Goal: Transaction & Acquisition: Purchase product/service

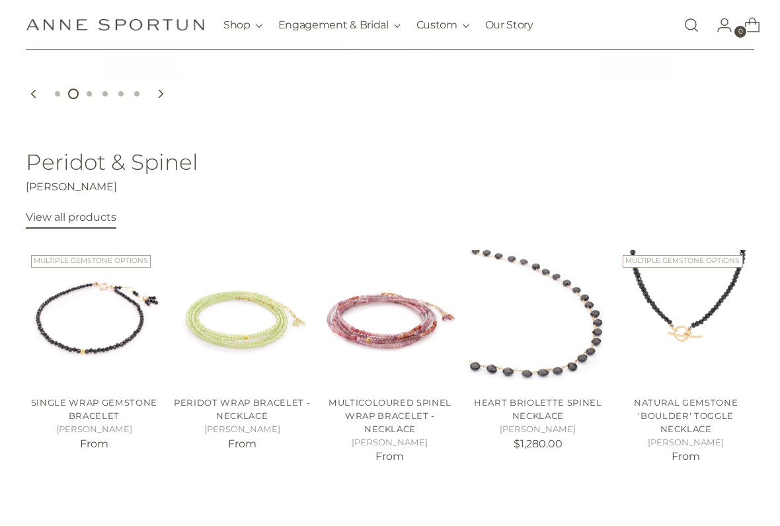
scroll to position [386, 0]
click at [696, 403] on link "Natural Gemstone 'Boulder' Toggle Necklace" at bounding box center [686, 415] width 104 height 36
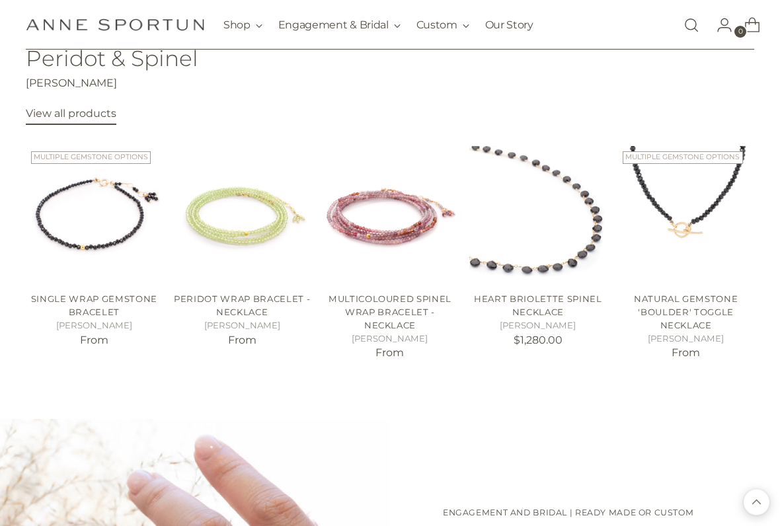
scroll to position [489, 0]
click at [120, 299] on link "Single Wrap Gemstone Bracelet" at bounding box center [94, 306] width 126 height 24
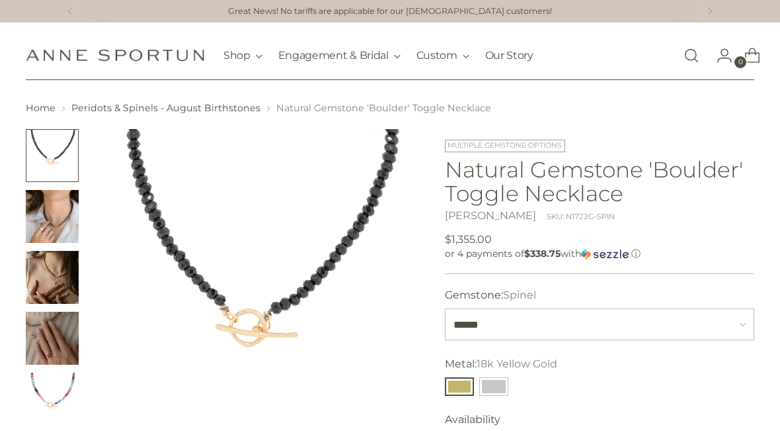
click at [77, 205] on img "Change image to image 2" at bounding box center [52, 216] width 53 height 53
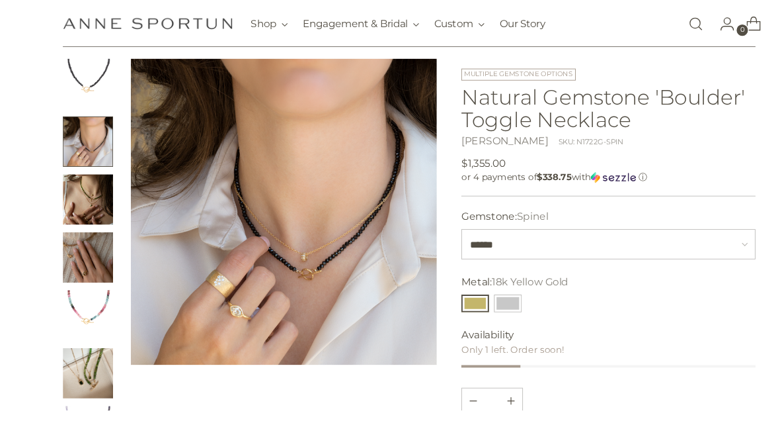
scroll to position [91, 0]
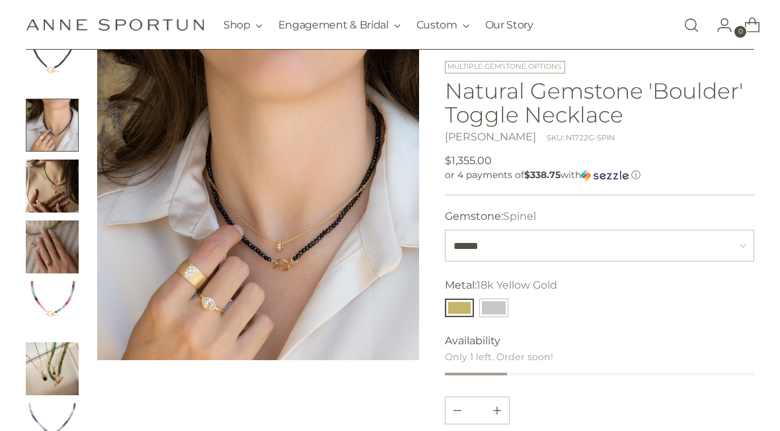
click at [65, 361] on img "Change image to image 6" at bounding box center [52, 368] width 53 height 53
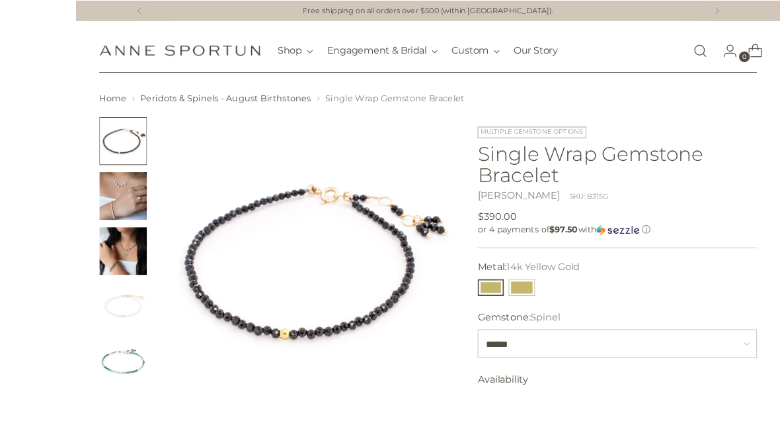
scroll to position [52, 0]
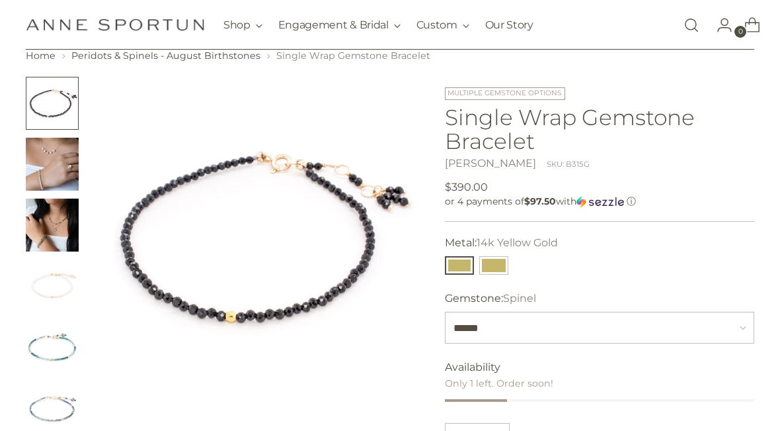
click at [64, 177] on img "Change image to image 2" at bounding box center [52, 164] width 53 height 53
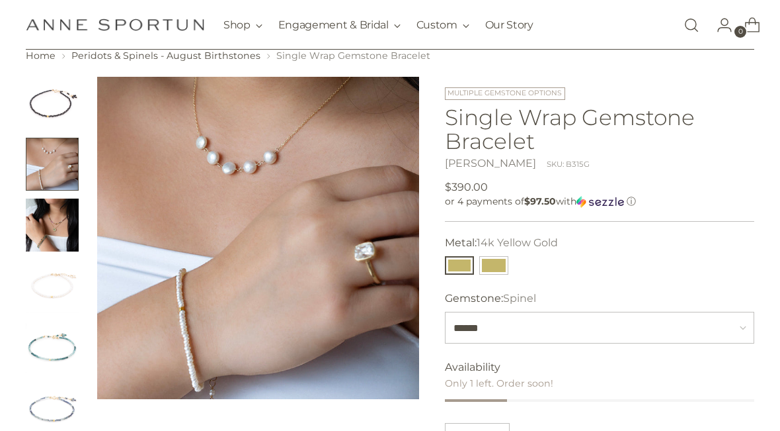
click at [67, 228] on img "Change image to image 3" at bounding box center [52, 224] width 53 height 53
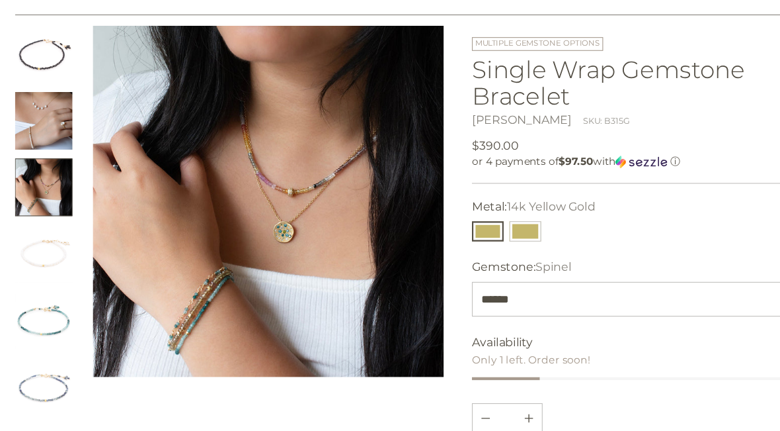
scroll to position [86, 0]
